Goal: Task Accomplishment & Management: Manage account settings

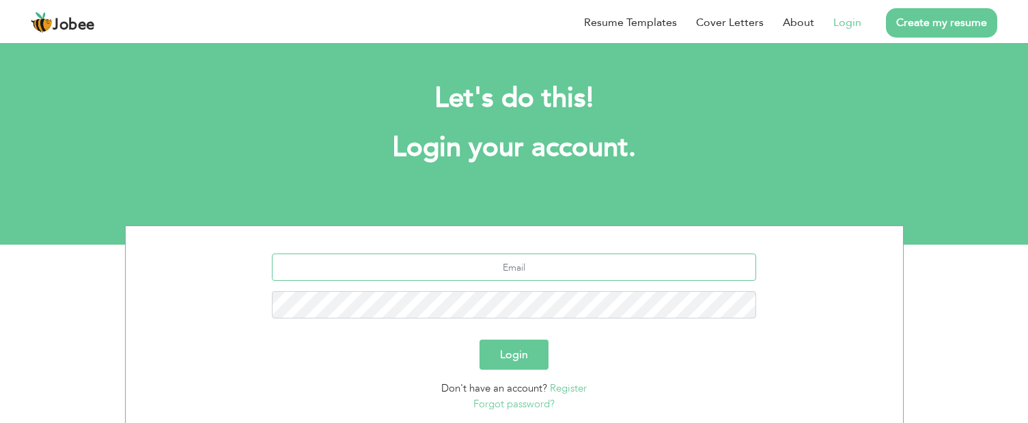
click at [581, 268] on input "text" at bounding box center [514, 266] width 484 height 27
type input "[EMAIL_ADDRESS][DOMAIN_NAME]"
click at [522, 354] on button "Login" at bounding box center [513, 354] width 69 height 30
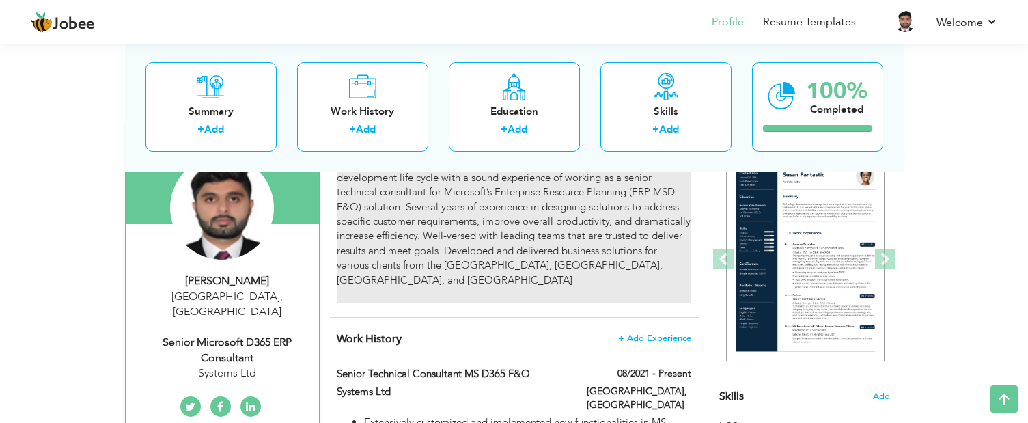
scroll to position [341, 0]
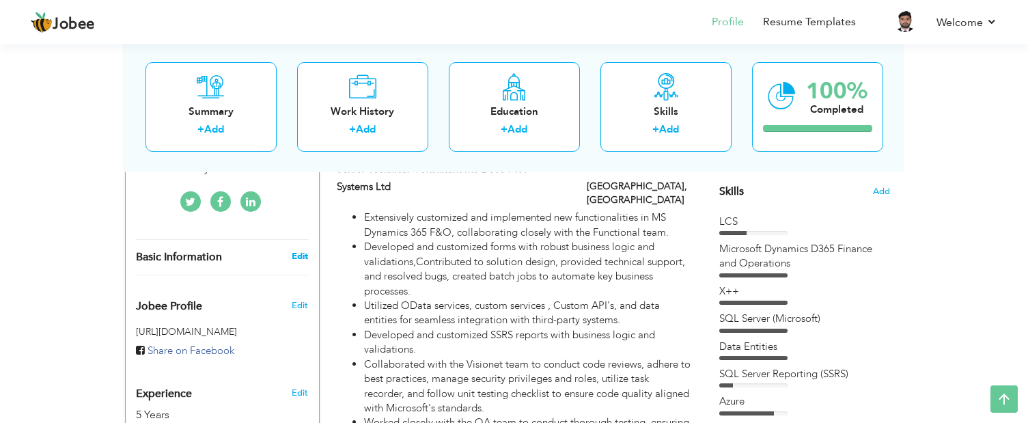
click at [301, 250] on link "Edit" at bounding box center [300, 256] width 16 height 12
type input "Ahsan"
type input "Siddique"
type input "+923154372709"
select select "number:166"
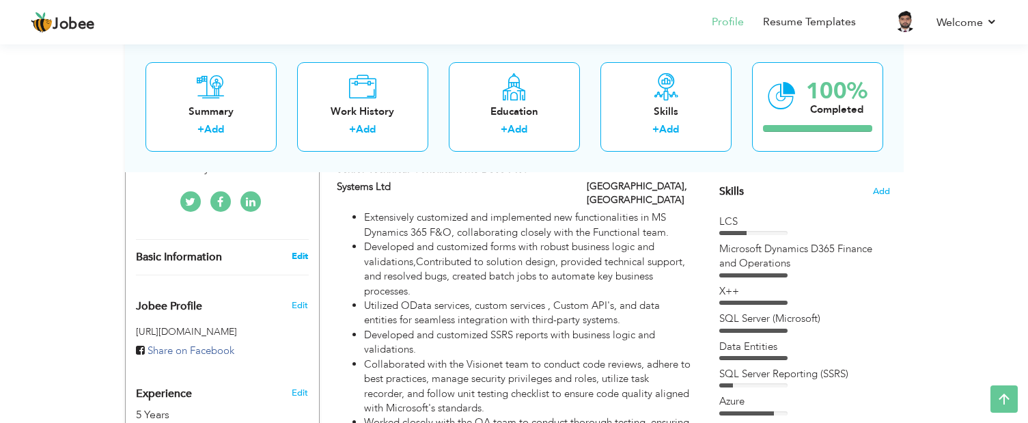
type input "Lahore"
select select "number:7"
type input "Systems Ltd"
type input "Senior Microsoft D365 ERP Consultant"
type input "https://www.linkedin.com/feed/"
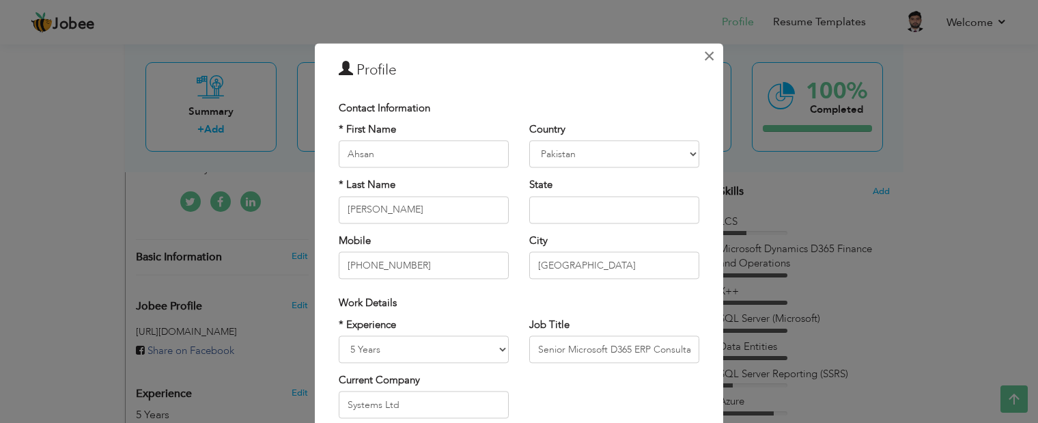
click at [703, 55] on span "×" at bounding box center [709, 56] width 12 height 25
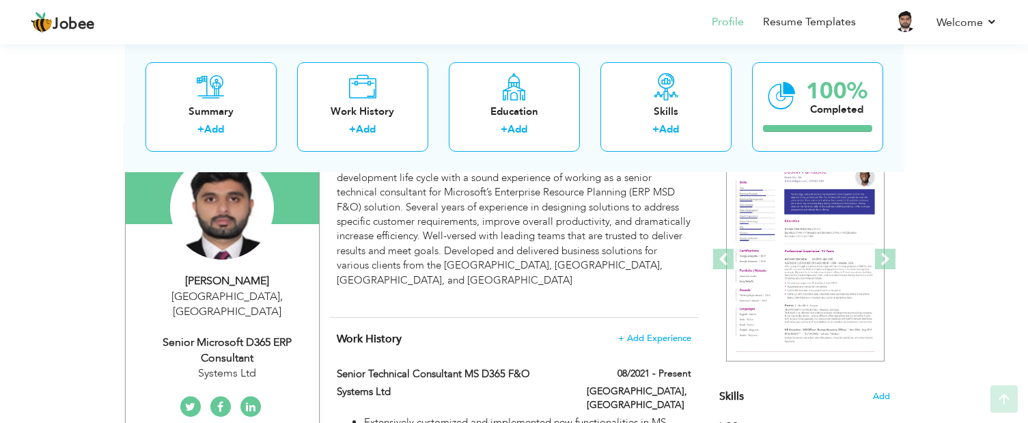
scroll to position [273, 0]
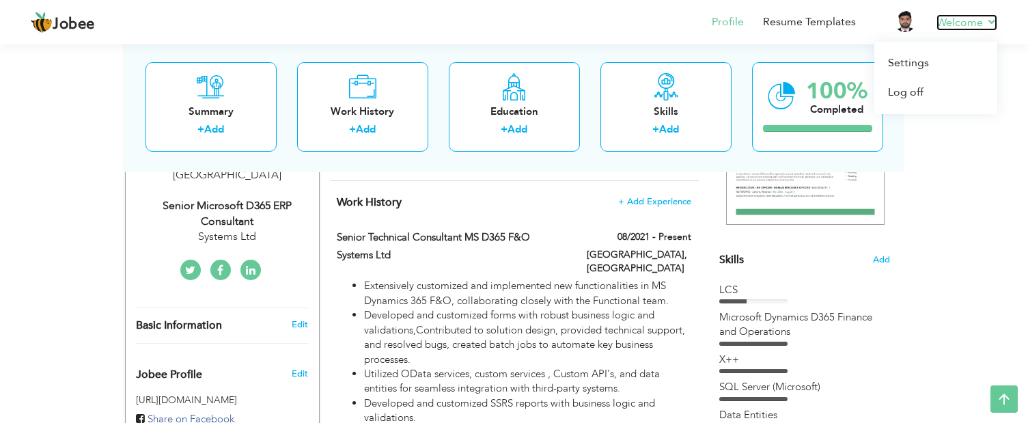
click at [988, 20] on link "Welcome" at bounding box center [966, 22] width 61 height 16
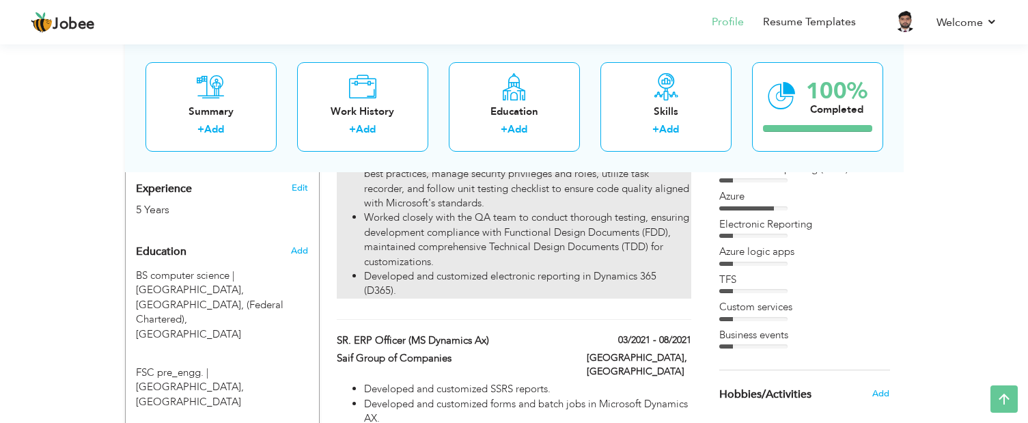
scroll to position [0, 0]
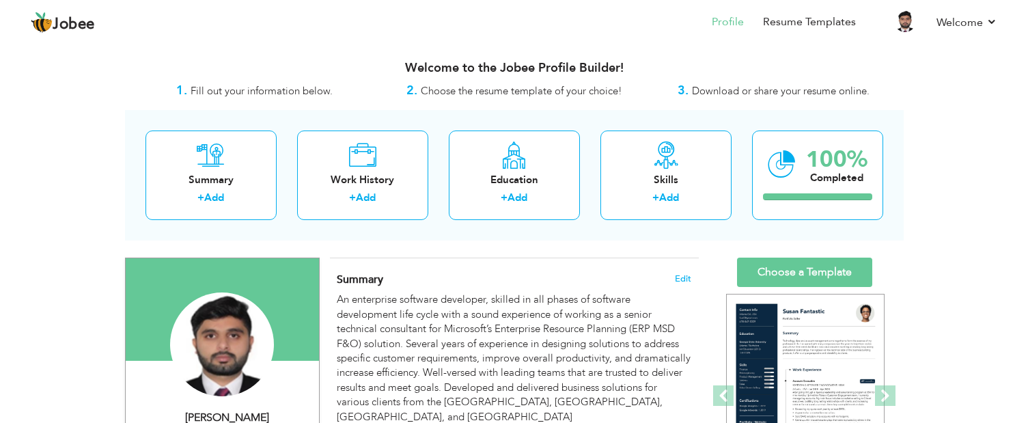
click at [743, 86] on span "Download or share your resume online." at bounding box center [781, 91] width 178 height 14
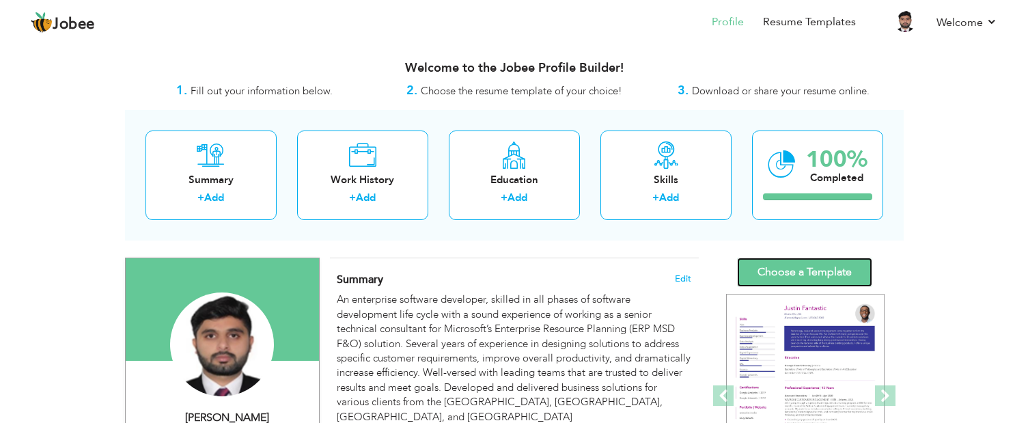
click at [807, 273] on link "Choose a Template" at bounding box center [804, 271] width 135 height 29
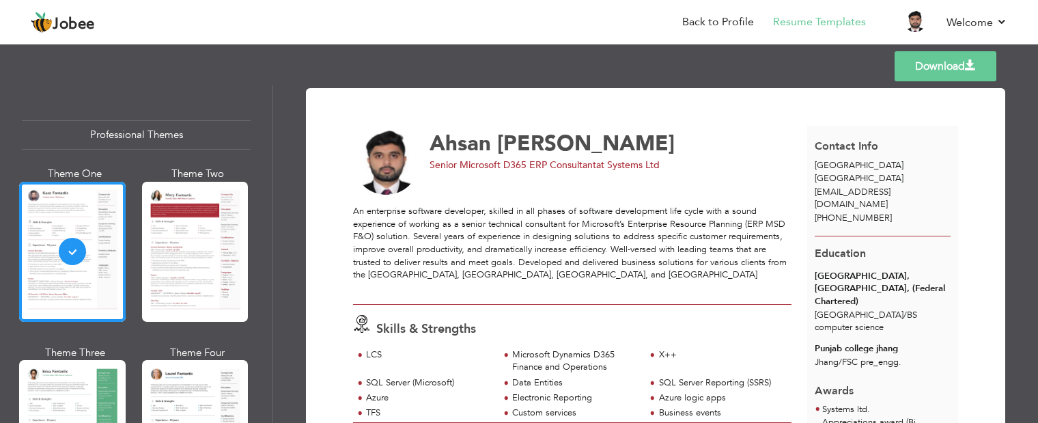
click at [936, 67] on link "Download" at bounding box center [946, 66] width 102 height 30
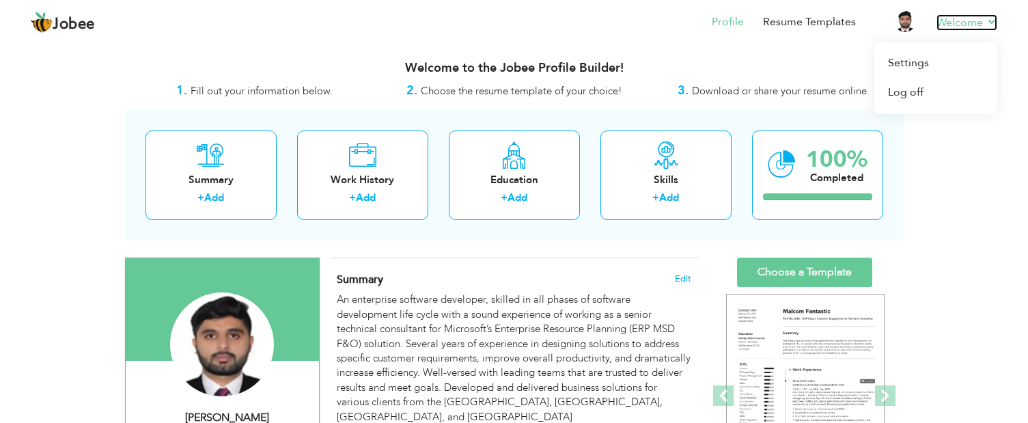
click at [992, 18] on link "Welcome" at bounding box center [966, 22] width 61 height 16
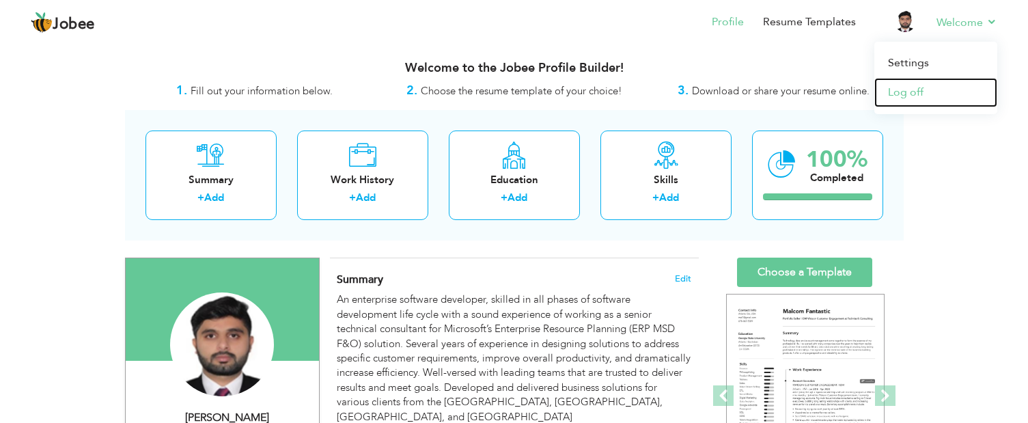
click at [912, 87] on link "Log off" at bounding box center [935, 92] width 123 height 29
